Goal: Ask a question

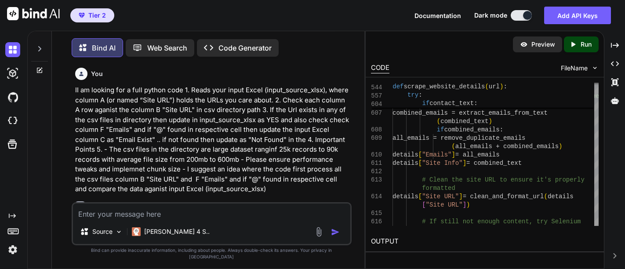
click at [137, 218] on textarea at bounding box center [211, 211] width 277 height 16
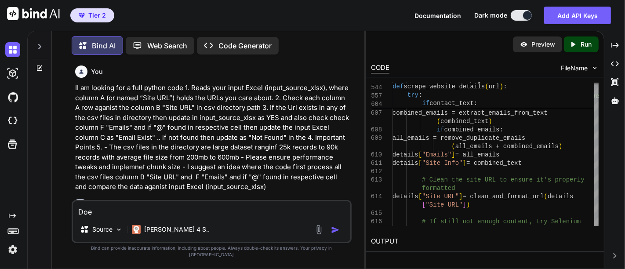
scroll to position [56142, 0]
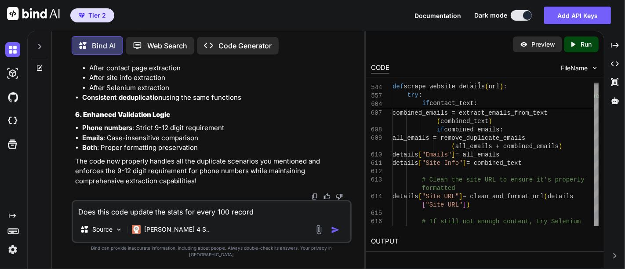
type textarea "Does this code update the stats for every 100 records"
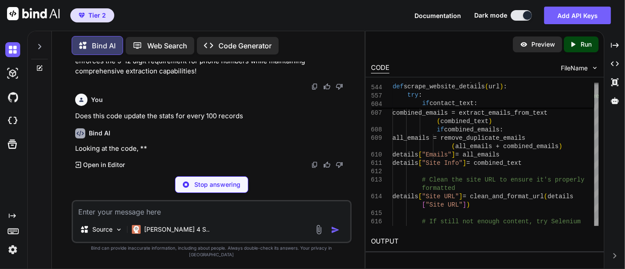
scroll to position [64258, 0]
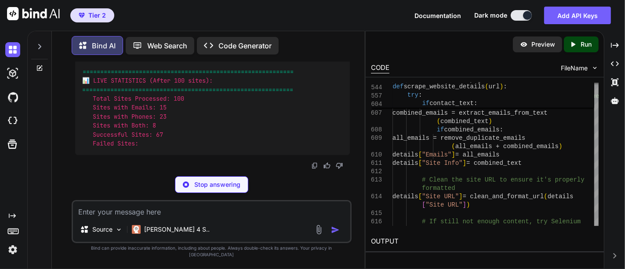
click at [110, 185] on div "Stop answering" at bounding box center [212, 184] width 280 height 17
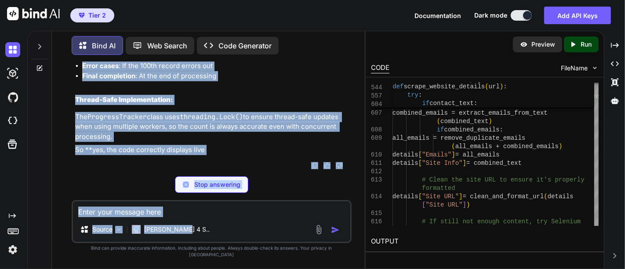
drag, startPoint x: 285, startPoint y: 169, endPoint x: 300, endPoint y: 229, distance: 62.2
click at [300, 229] on div "You II am looking for a full python code 1. Reads your input Excel (input_sourc…" at bounding box center [212, 165] width 280 height 206
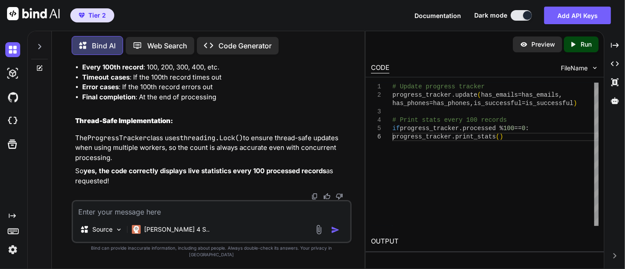
scroll to position [64860, 0]
click at [150, 217] on textarea at bounding box center [211, 209] width 277 height 16
click at [198, 184] on p "So yes, the code correctly displays live statistics every 100 processed records…" at bounding box center [212, 176] width 274 height 20
click at [152, 217] on textarea at bounding box center [211, 209] width 277 height 16
click at [178, 83] on li "Timeout cases : If the 100th record times out" at bounding box center [215, 77] width 267 height 10
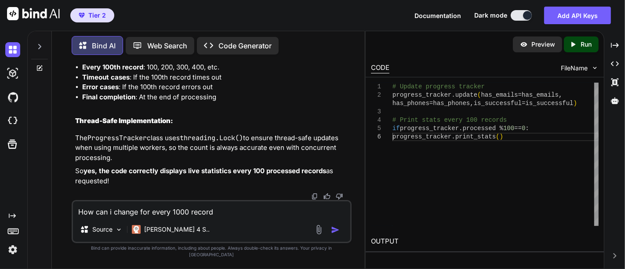
click at [149, 83] on li "Timeout cases : If the 100th record times out" at bounding box center [215, 77] width 267 height 10
click at [220, 217] on textarea "How can i change for every 1000 record" at bounding box center [211, 209] width 277 height 16
type textarea "How can i change for every 1000 records"
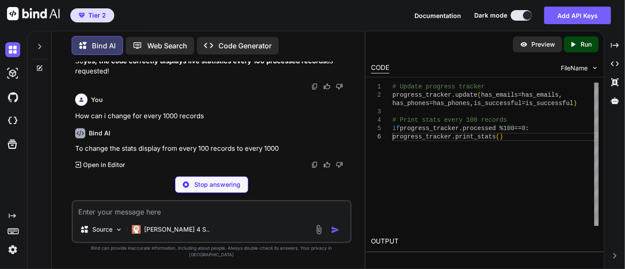
scroll to position [64953, 0]
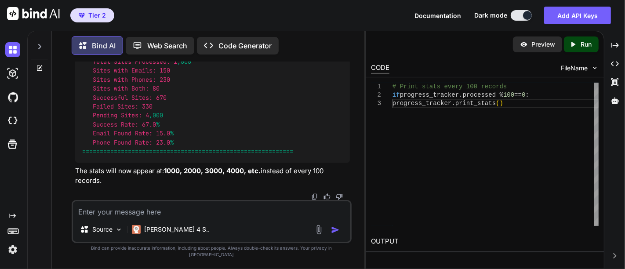
scroll to position [66236, 0]
